Goal: Information Seeking & Learning: Compare options

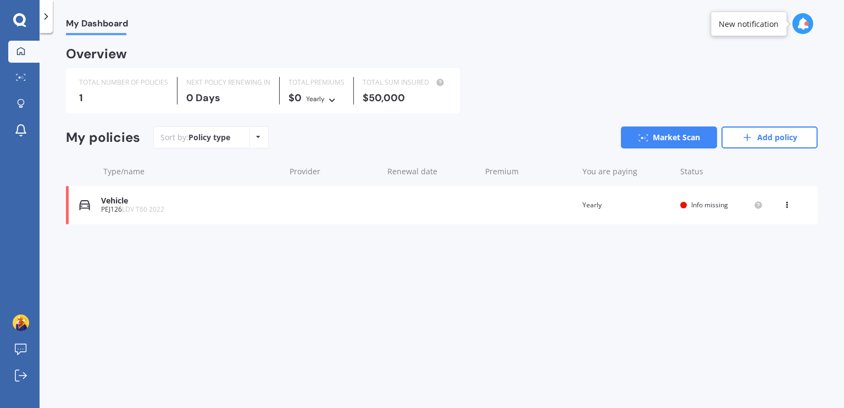
click at [571, 110] on div "TOTAL NUMBER OF POLICIES 1 NEXT POLICY RENEWING [DATE] TOTAL PREMIUMS $0 Yearly…" at bounding box center [441, 90] width 751 height 45
click at [671, 138] on link "Market Scan" at bounding box center [669, 137] width 96 height 22
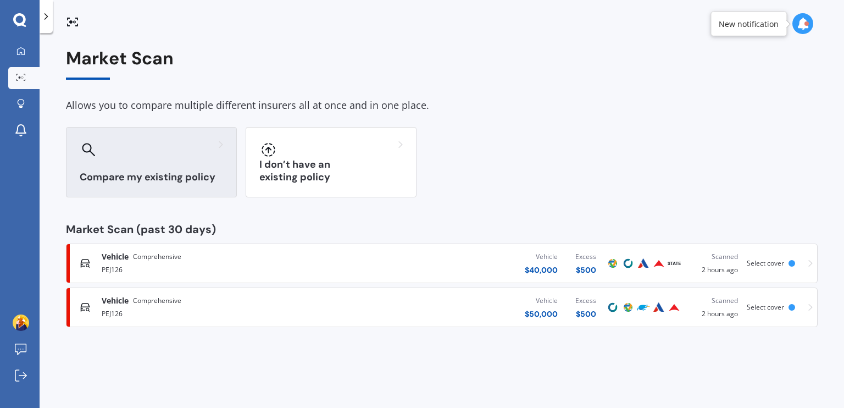
click at [202, 158] on div at bounding box center [151, 150] width 143 height 18
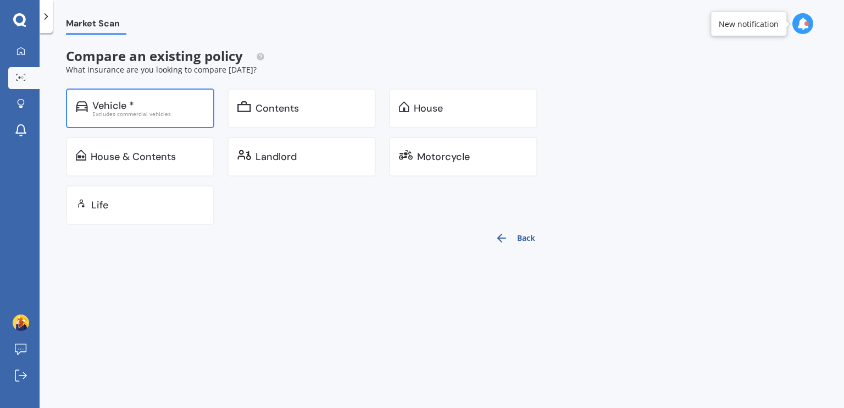
click at [182, 109] on div "Vehicle *" at bounding box center [148, 105] width 112 height 11
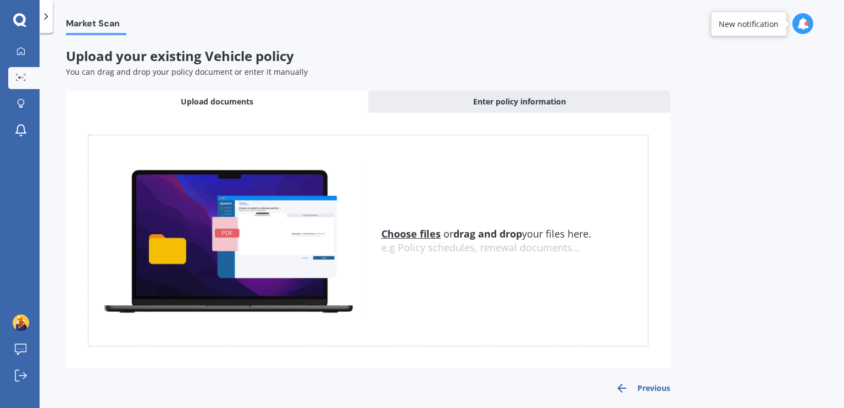
scroll to position [6, 0]
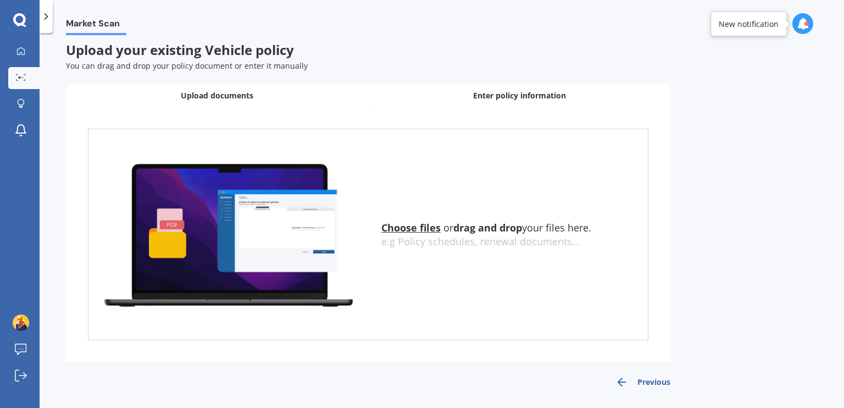
click at [452, 101] on div "Enter policy information" at bounding box center [519, 96] width 302 height 22
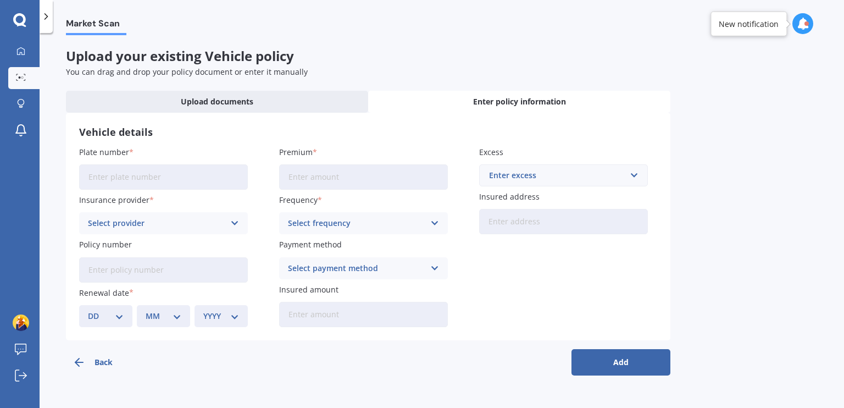
scroll to position [0, 0]
click at [198, 173] on input "Plate number" at bounding box center [163, 176] width 169 height 25
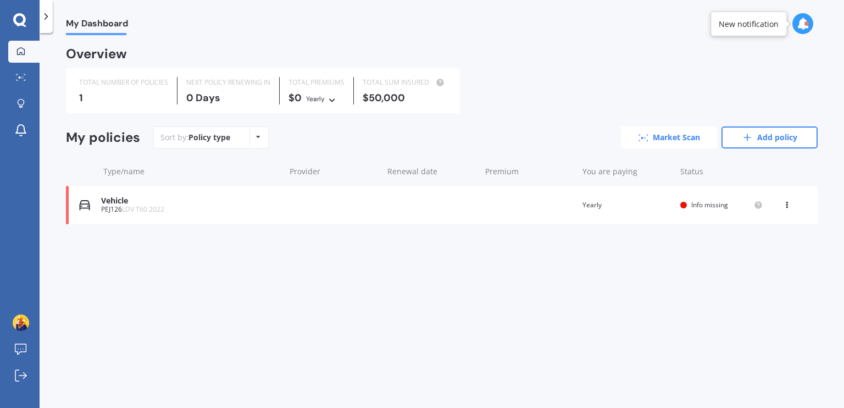
click at [662, 137] on link "Market Scan" at bounding box center [669, 137] width 96 height 22
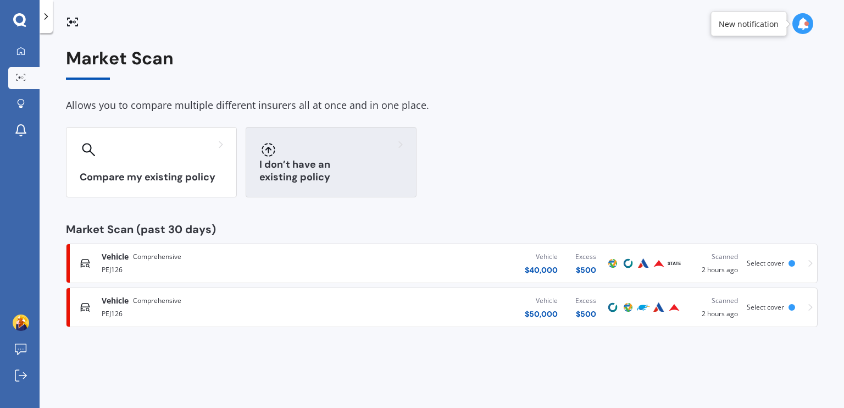
click at [303, 166] on div "I don’t have an existing policy" at bounding box center [331, 162] width 171 height 70
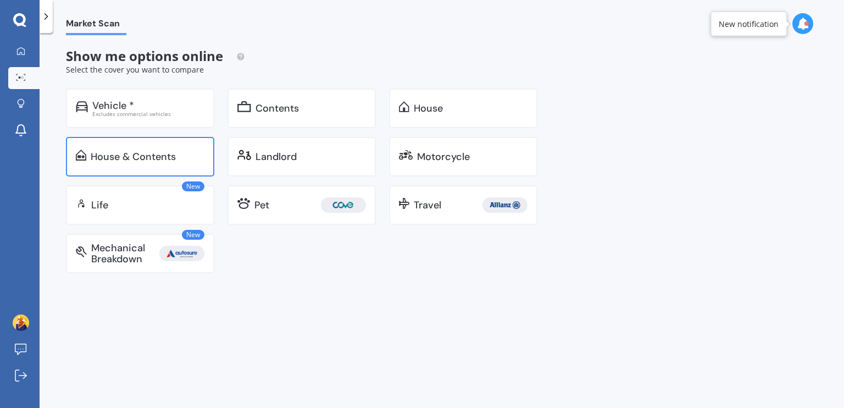
click at [172, 161] on div "House & Contents" at bounding box center [133, 156] width 85 height 11
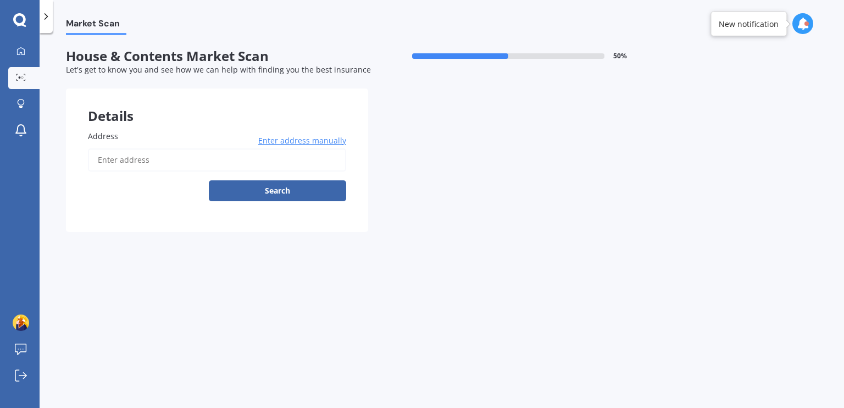
click at [176, 160] on input "Address" at bounding box center [217, 159] width 258 height 23
type input "[STREET_ADDRESS][PERSON_NAME]"
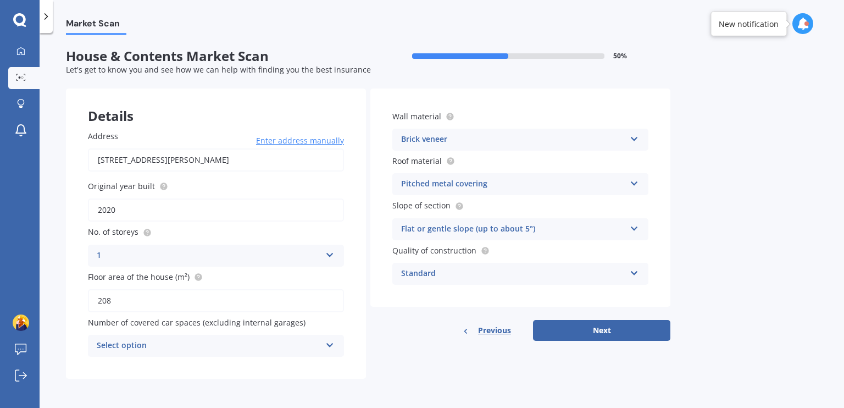
click at [518, 275] on div "Standard" at bounding box center [513, 273] width 224 height 13
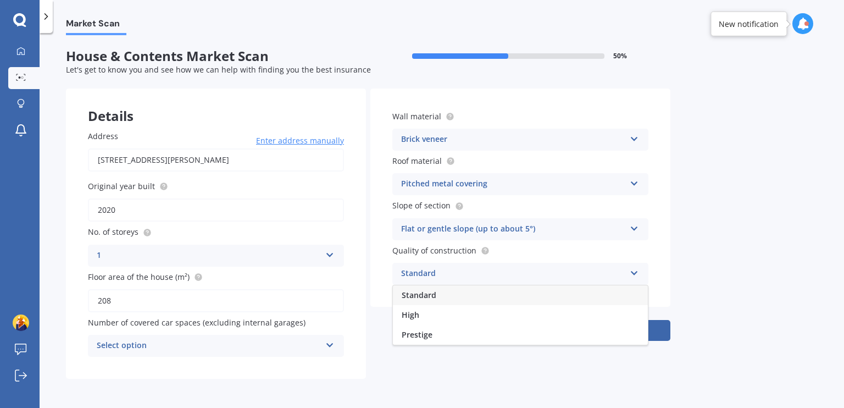
click at [536, 267] on div "Standard" at bounding box center [513, 273] width 224 height 13
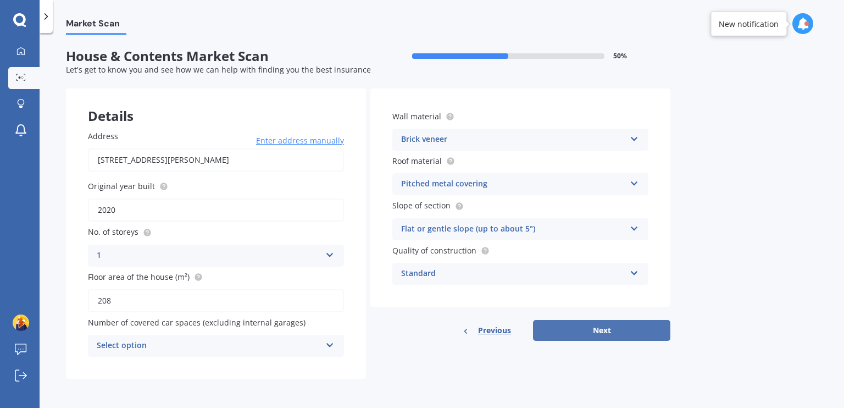
click at [571, 325] on button "Next" at bounding box center [601, 330] width 137 height 21
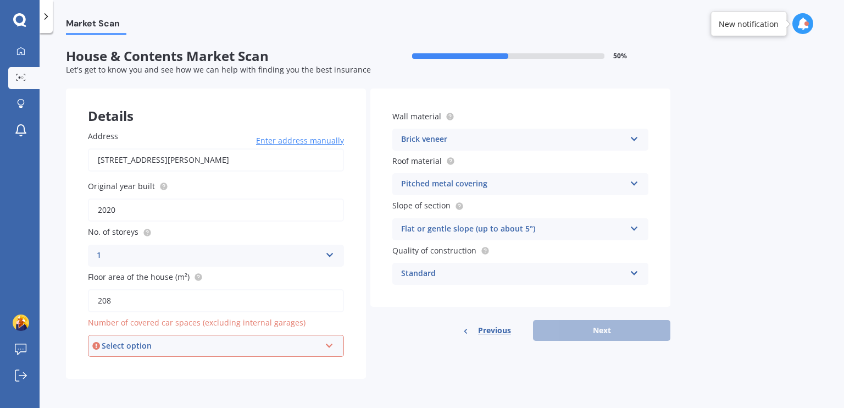
click at [327, 342] on icon at bounding box center [329, 343] width 9 height 8
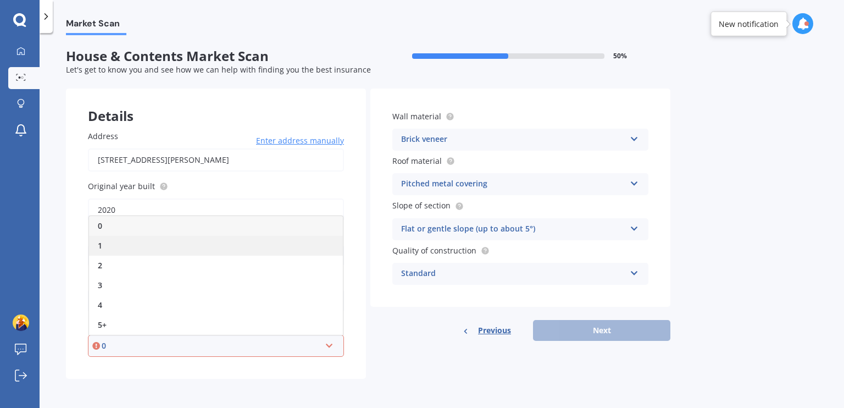
click at [207, 243] on div "1" at bounding box center [216, 246] width 254 height 20
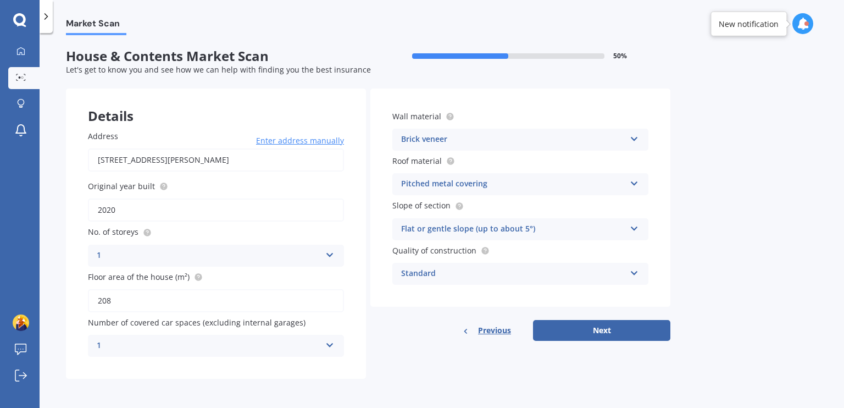
click at [325, 341] on icon at bounding box center [329, 343] width 9 height 8
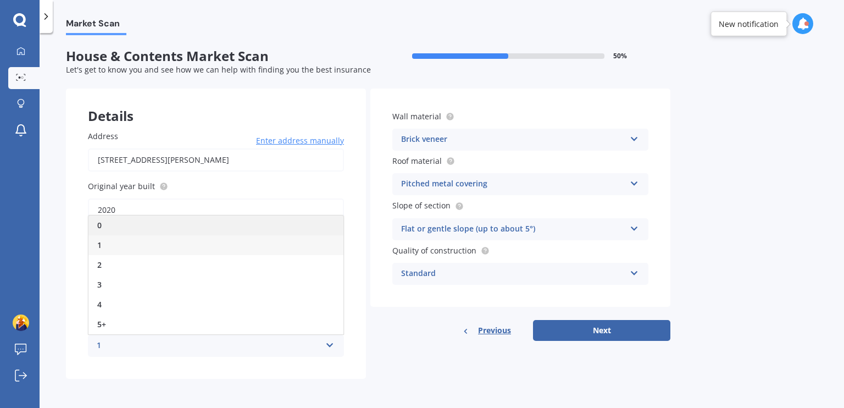
click at [276, 232] on div "0" at bounding box center [215, 225] width 255 height 20
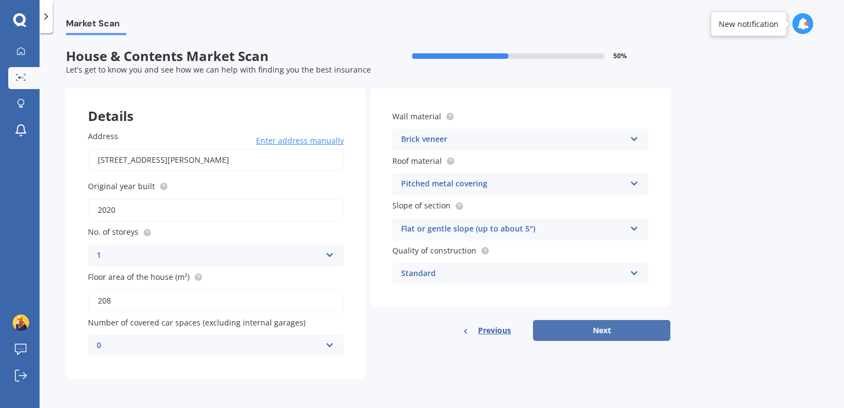
click at [601, 329] on button "Next" at bounding box center [601, 330] width 137 height 21
select select "02"
select select "10"
select select "1978"
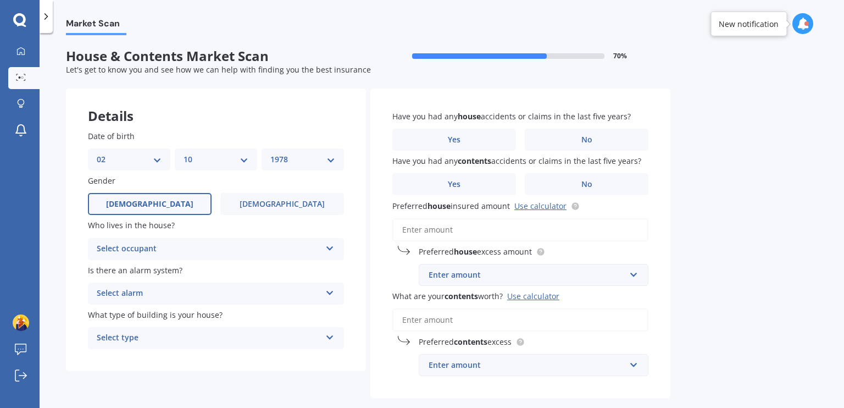
click at [329, 293] on icon at bounding box center [329, 291] width 9 height 8
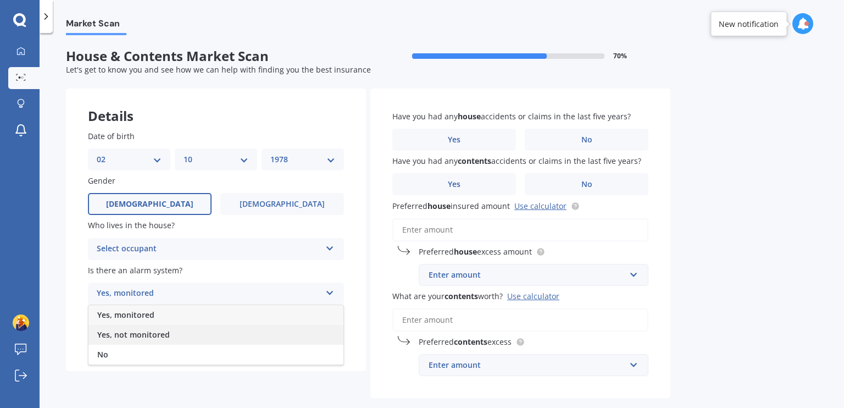
click at [289, 336] on div "Yes, not monitored" at bounding box center [215, 335] width 255 height 20
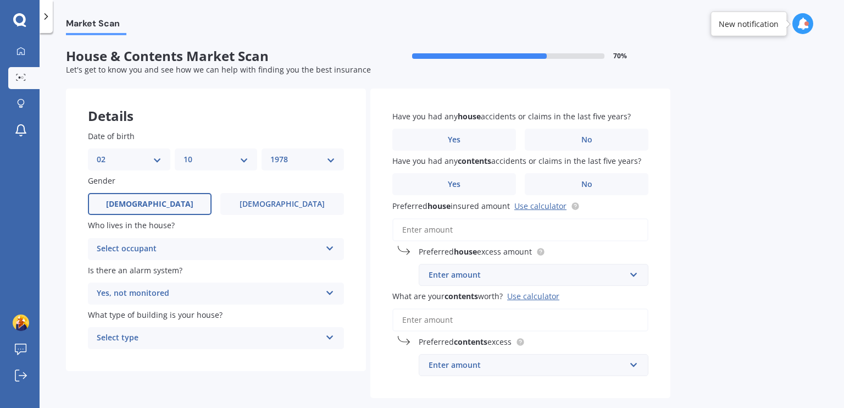
click at [314, 336] on div "Select type" at bounding box center [209, 337] width 224 height 13
click at [278, 274] on div "Freestanding" at bounding box center [215, 277] width 255 height 20
click at [570, 185] on label "No" at bounding box center [587, 184] width 124 height 22
click at [0, 0] on input "No" at bounding box center [0, 0] width 0 height 0
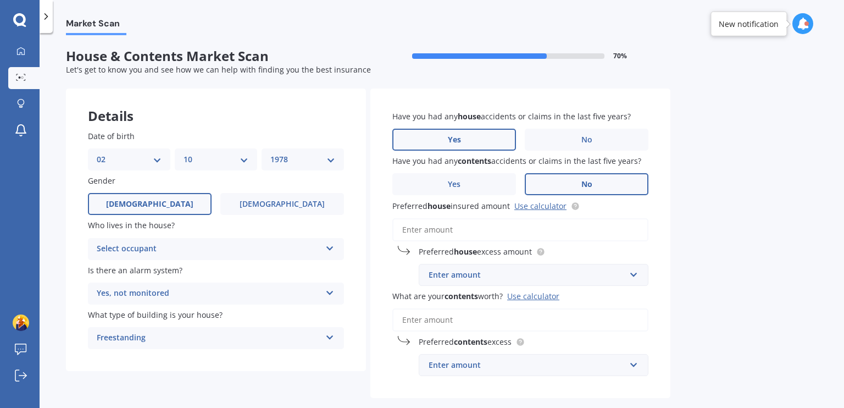
click at [490, 144] on label "Yes" at bounding box center [454, 140] width 124 height 22
click at [0, 0] on input "Yes" at bounding box center [0, 0] width 0 height 0
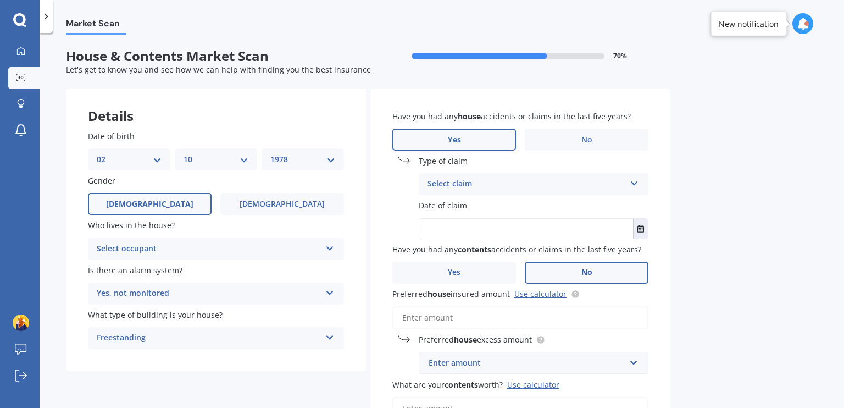
click at [505, 182] on div "Select claim" at bounding box center [526, 183] width 198 height 13
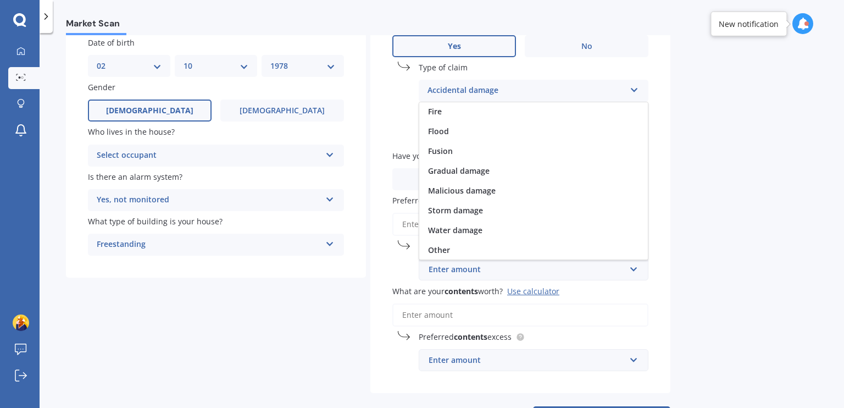
scroll to position [94, 0]
click at [487, 230] on div "Water damage" at bounding box center [533, 230] width 228 height 20
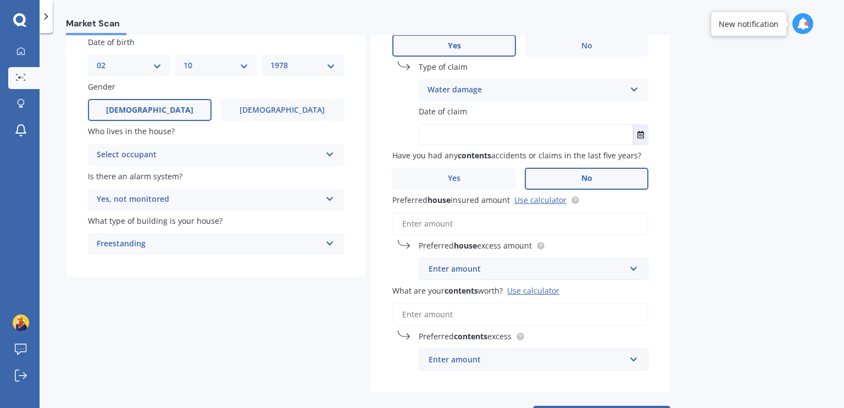
click at [630, 88] on icon at bounding box center [633, 87] width 9 height 8
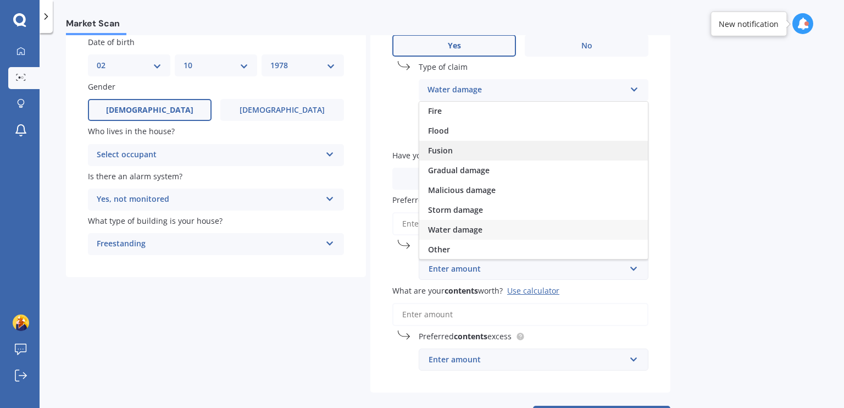
scroll to position [0, 0]
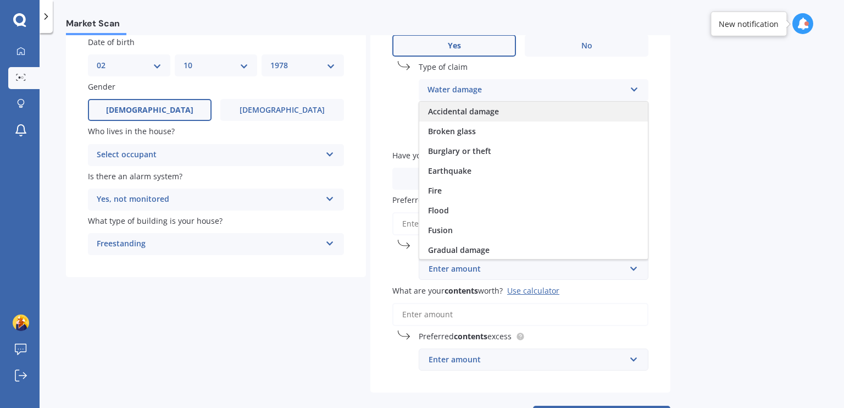
click at [583, 116] on div "Accidental damage" at bounding box center [533, 112] width 228 height 20
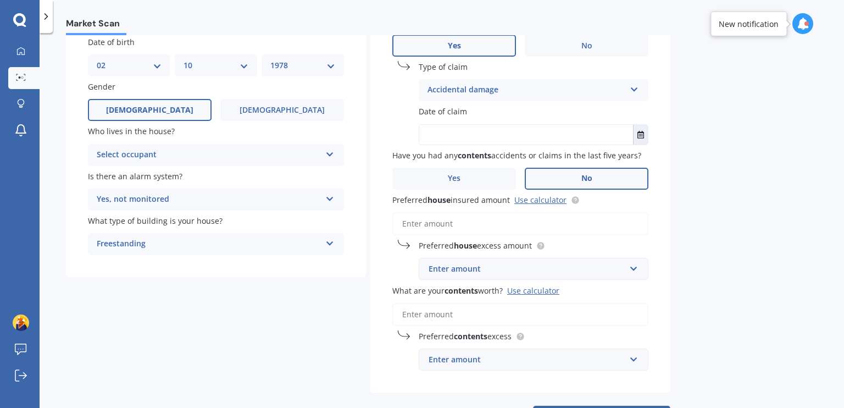
click at [575, 132] on input "text" at bounding box center [526, 135] width 214 height 20
click at [638, 133] on icon "Select date" at bounding box center [640, 135] width 7 height 8
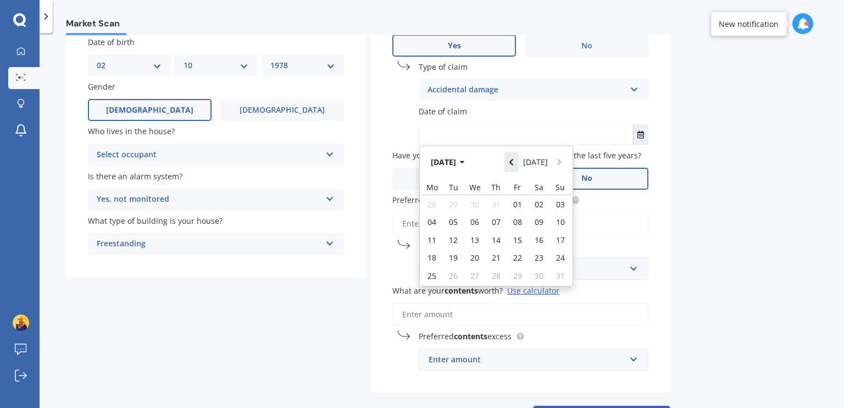
click at [517, 163] on button "Navigate back" at bounding box center [511, 162] width 14 height 20
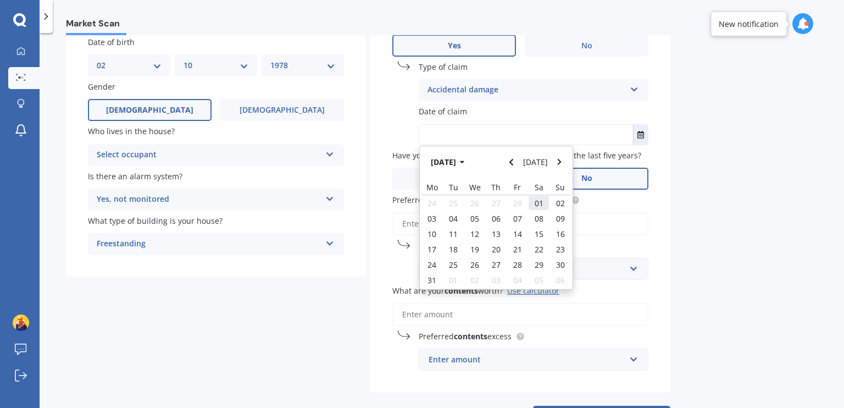
click at [536, 202] on span "01" at bounding box center [538, 203] width 9 height 10
type input "[DATE]"
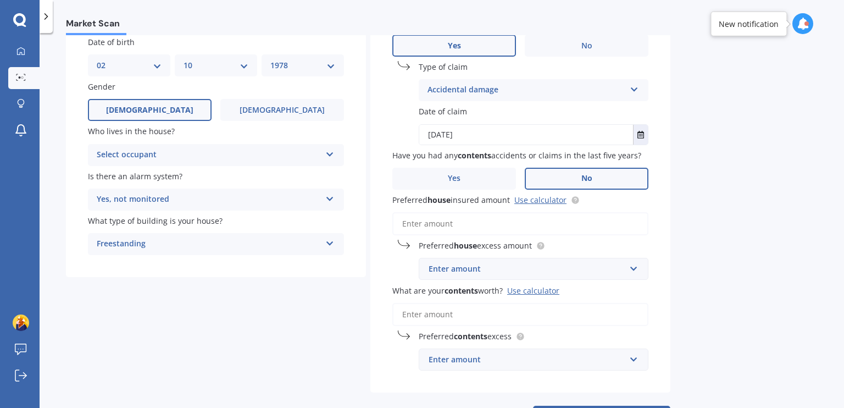
click at [548, 224] on input "Preferred house insured amount Use calculator" at bounding box center [520, 223] width 256 height 23
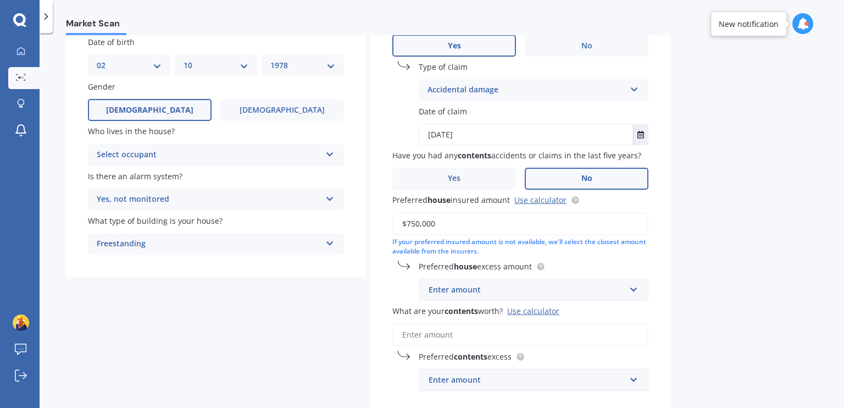
type input "$750,000"
click at [633, 292] on input "text" at bounding box center [530, 289] width 220 height 21
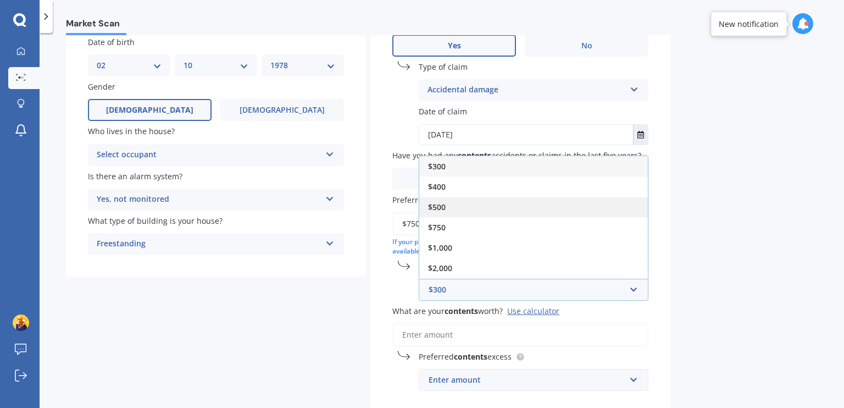
click at [607, 209] on div "$500" at bounding box center [533, 207] width 228 height 20
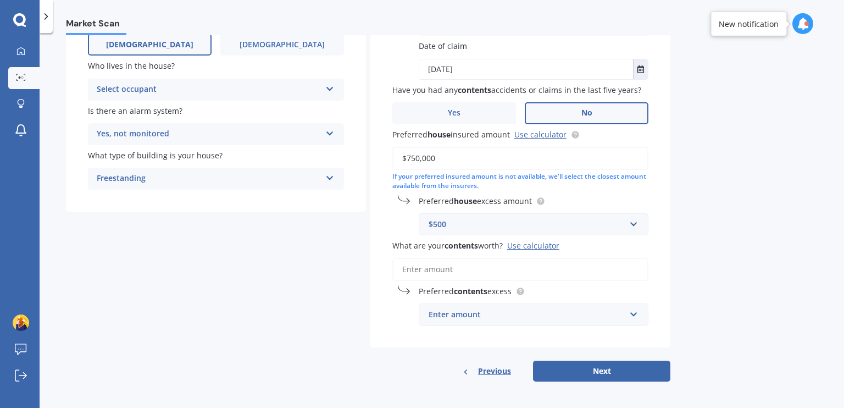
scroll to position [161, 0]
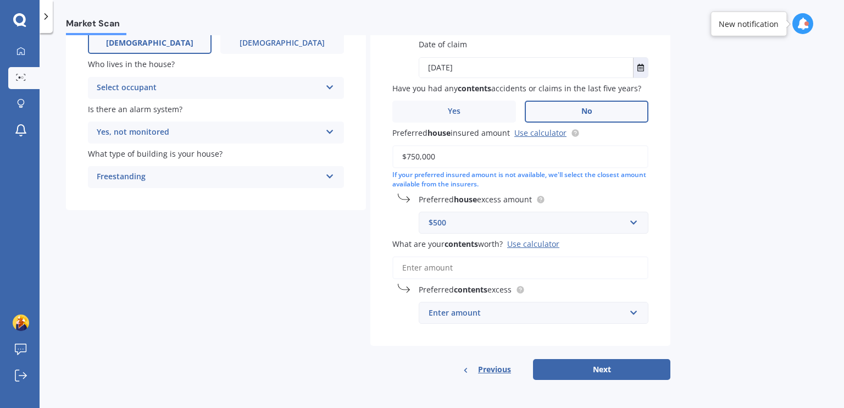
click at [589, 266] on input "What are your contents worth? Use calculator" at bounding box center [520, 267] width 256 height 23
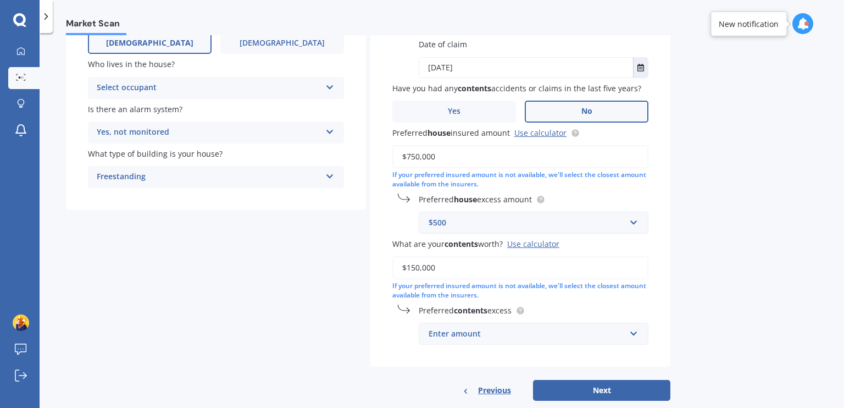
type input "$150,000"
click at [633, 333] on input "text" at bounding box center [530, 333] width 220 height 21
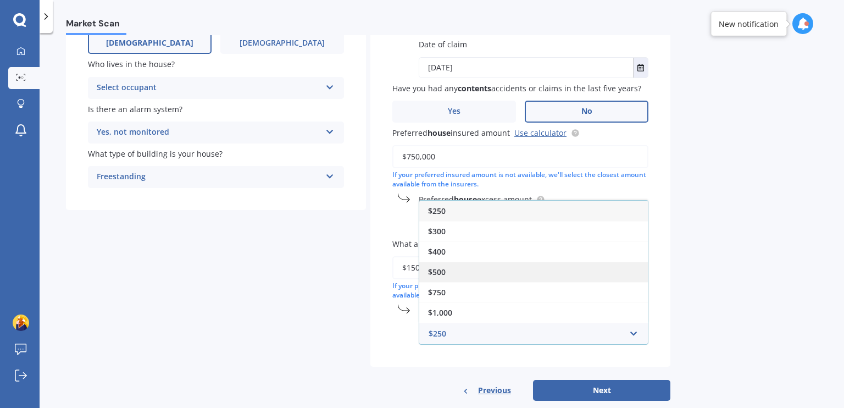
click at [582, 267] on div "$500" at bounding box center [533, 271] width 228 height 20
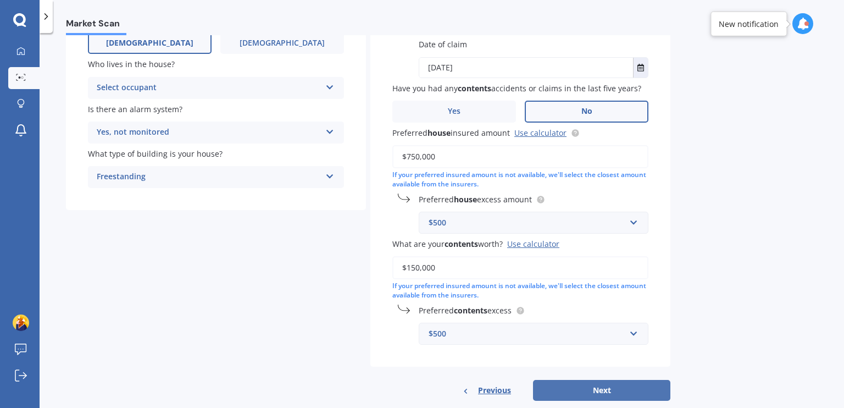
click at [605, 390] on button "Next" at bounding box center [601, 390] width 137 height 21
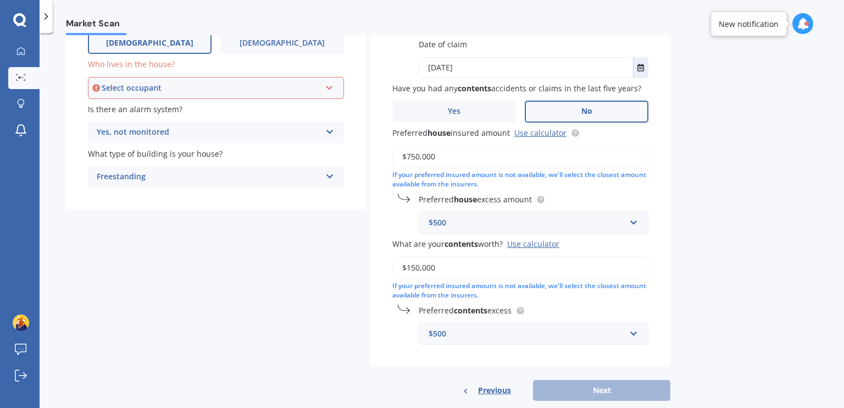
click at [327, 87] on icon at bounding box center [329, 86] width 9 height 8
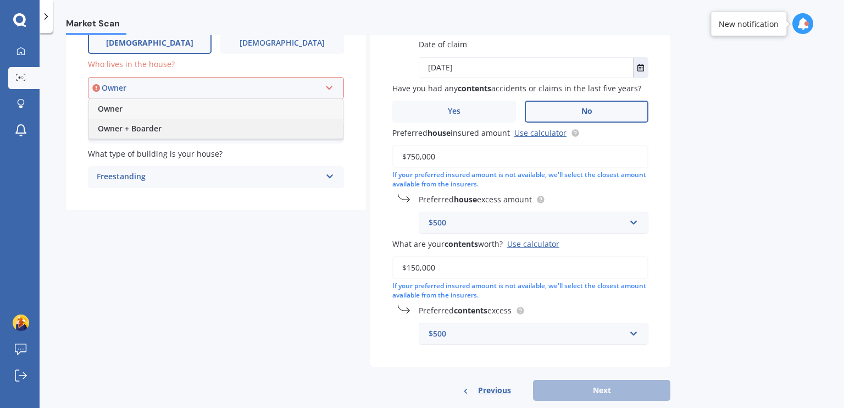
click at [299, 131] on div "Owner + Boarder" at bounding box center [216, 129] width 254 height 20
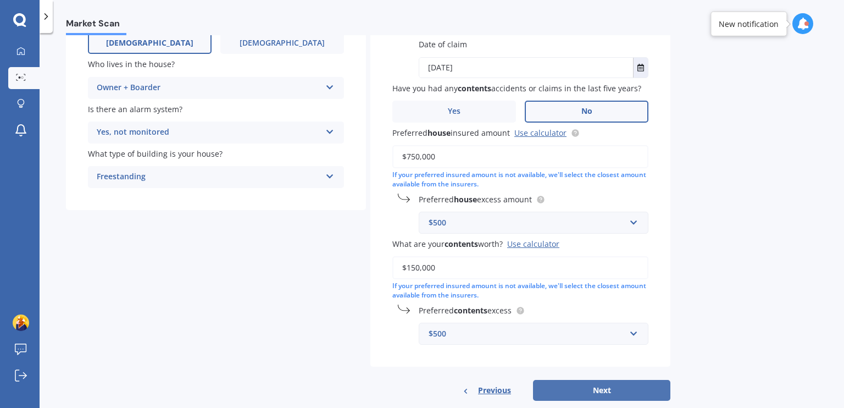
click at [563, 386] on button "Next" at bounding box center [601, 390] width 137 height 21
select select "02"
select select "10"
select select "1978"
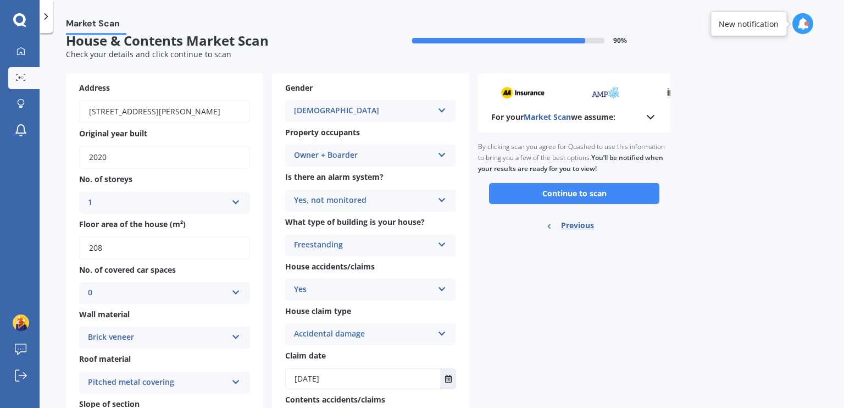
scroll to position [0, 0]
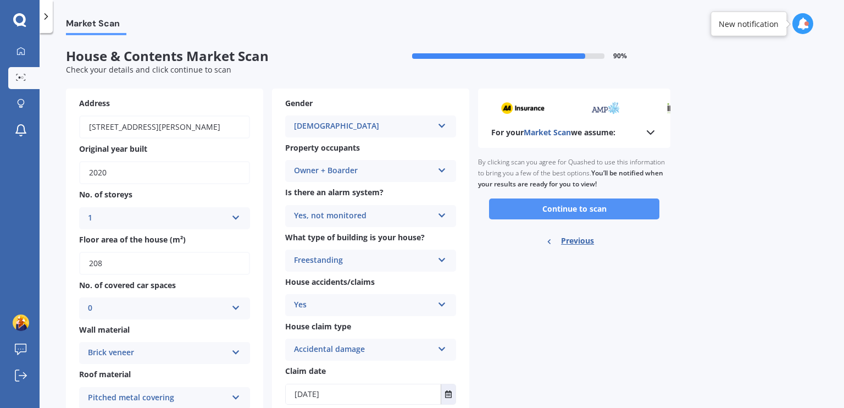
click at [576, 210] on button "Continue to scan" at bounding box center [574, 208] width 170 height 21
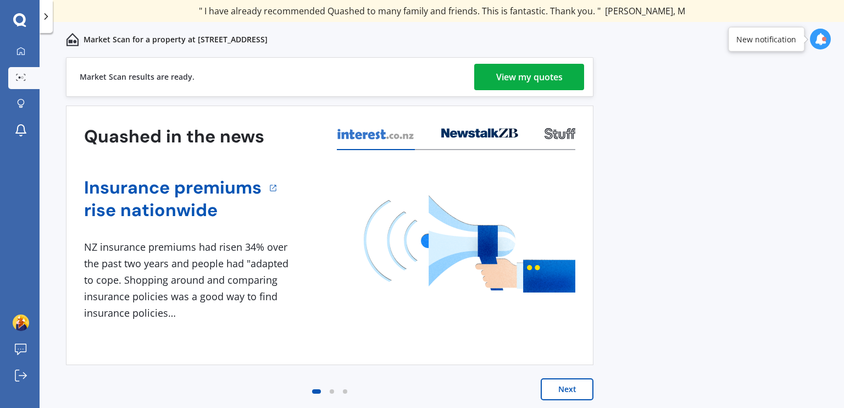
click at [526, 70] on div "View my quotes" at bounding box center [529, 77] width 66 height 26
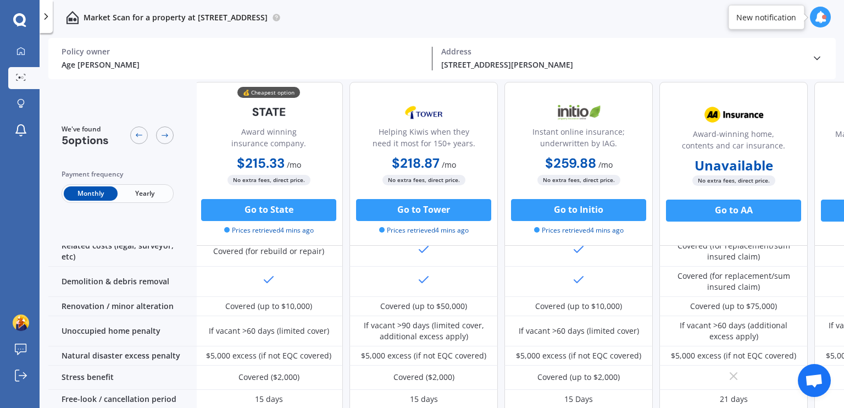
scroll to position [448, 2]
click at [166, 135] on icon at bounding box center [164, 135] width 9 height 9
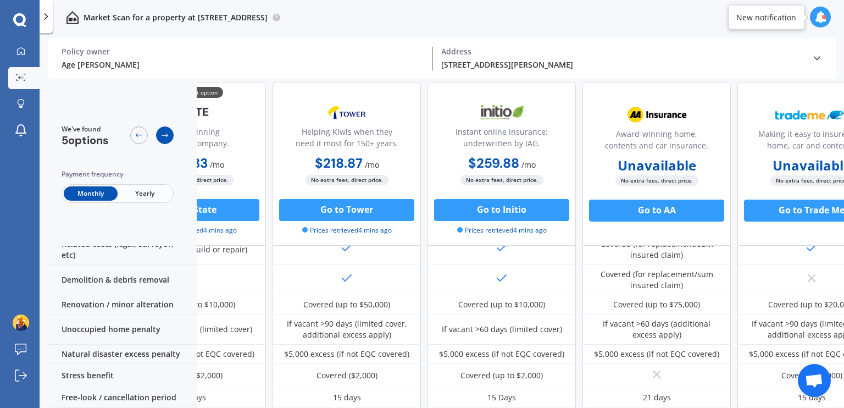
scroll to position [448, 126]
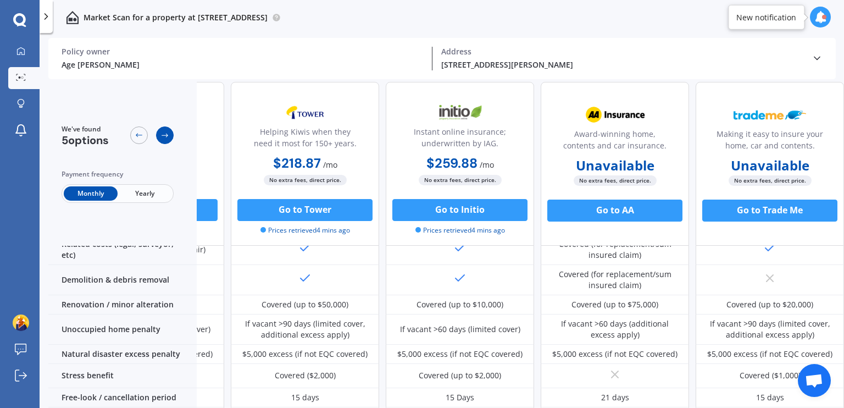
click at [166, 135] on icon at bounding box center [164, 135] width 9 height 9
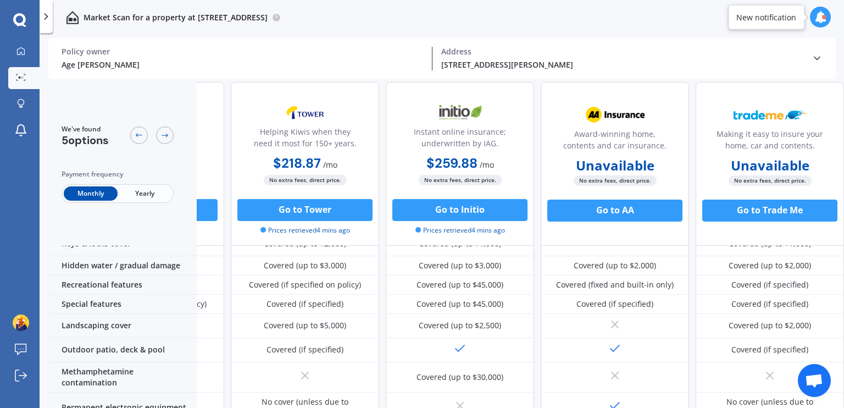
scroll to position [0, 126]
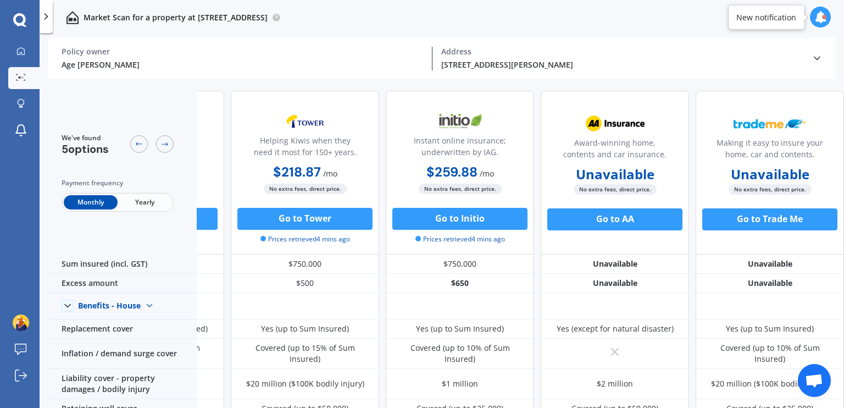
click at [143, 200] on span "Yearly" at bounding box center [145, 202] width 54 height 14
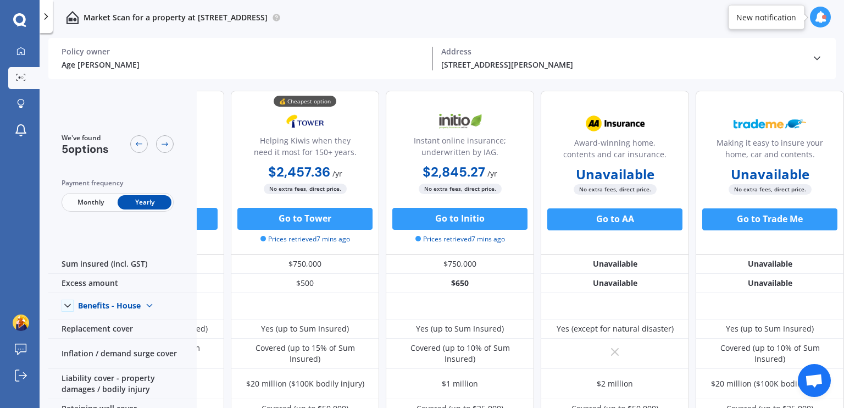
click at [99, 199] on span "Monthly" at bounding box center [91, 202] width 54 height 14
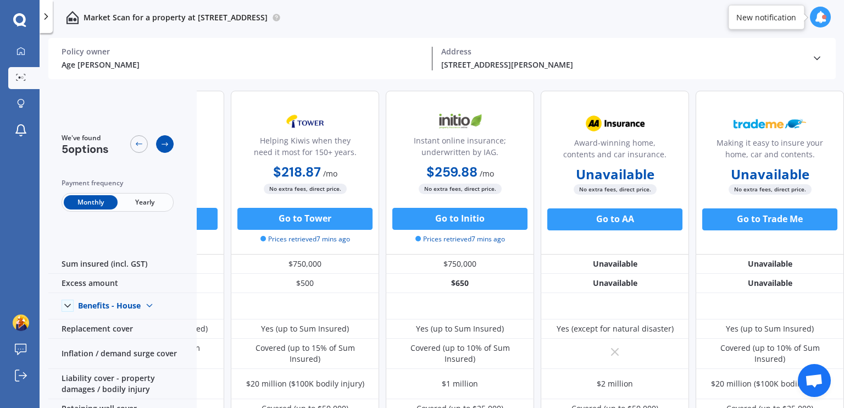
click at [159, 144] on div at bounding box center [165, 144] width 18 height 18
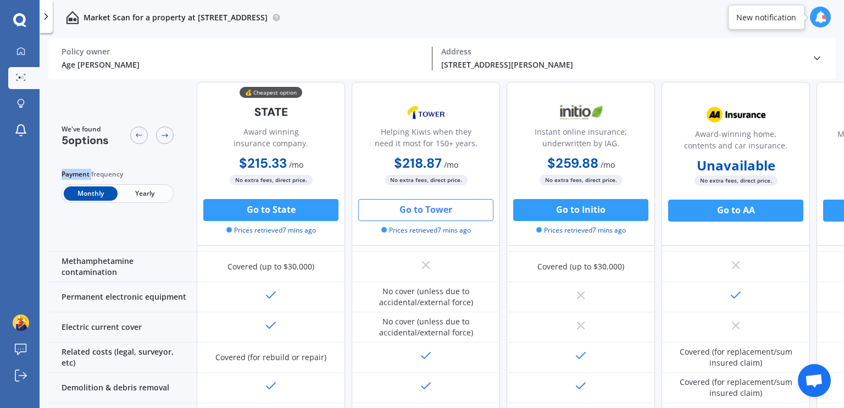
scroll to position [341, 0]
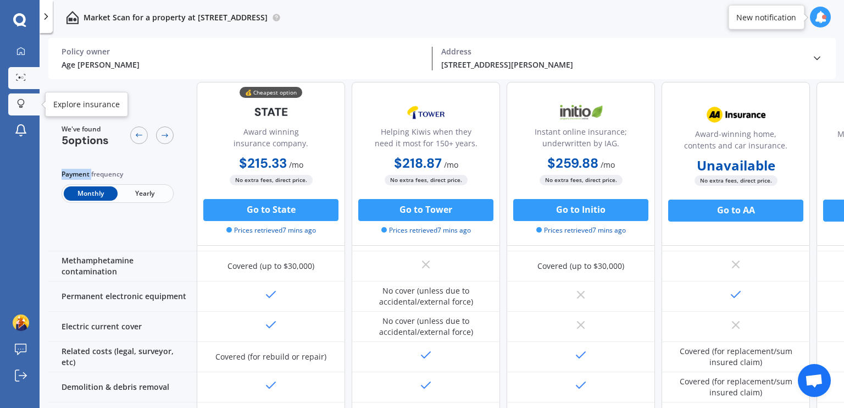
click at [22, 106] on icon at bounding box center [21, 107] width 4 height 2
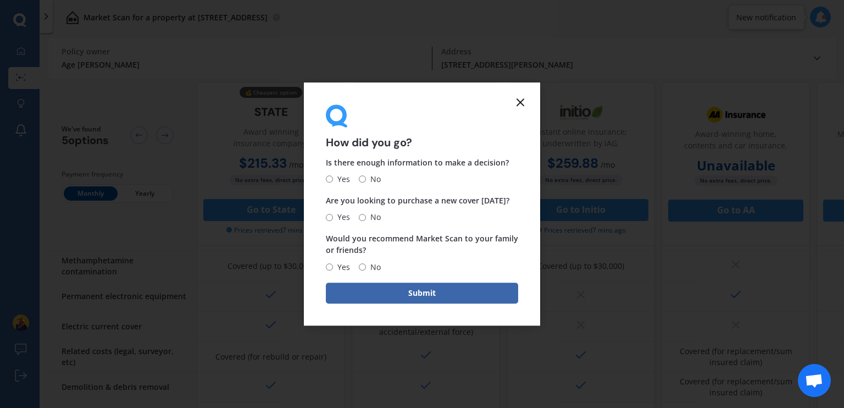
click at [520, 101] on icon at bounding box center [520, 102] width 13 height 13
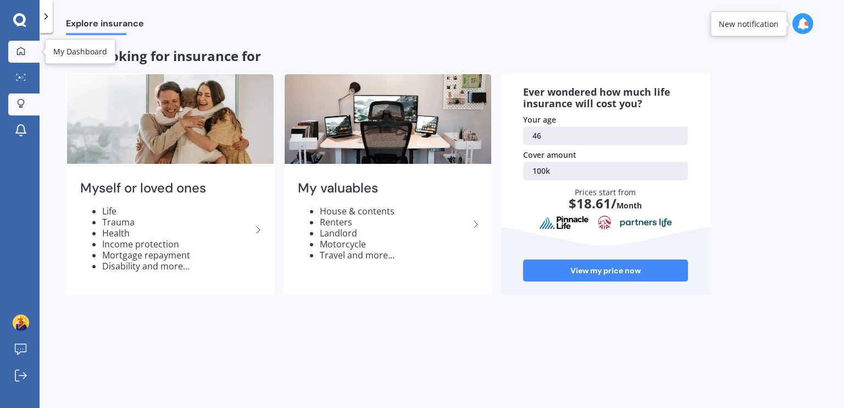
click at [23, 49] on icon at bounding box center [20, 51] width 9 height 9
